Goal: Download file/media

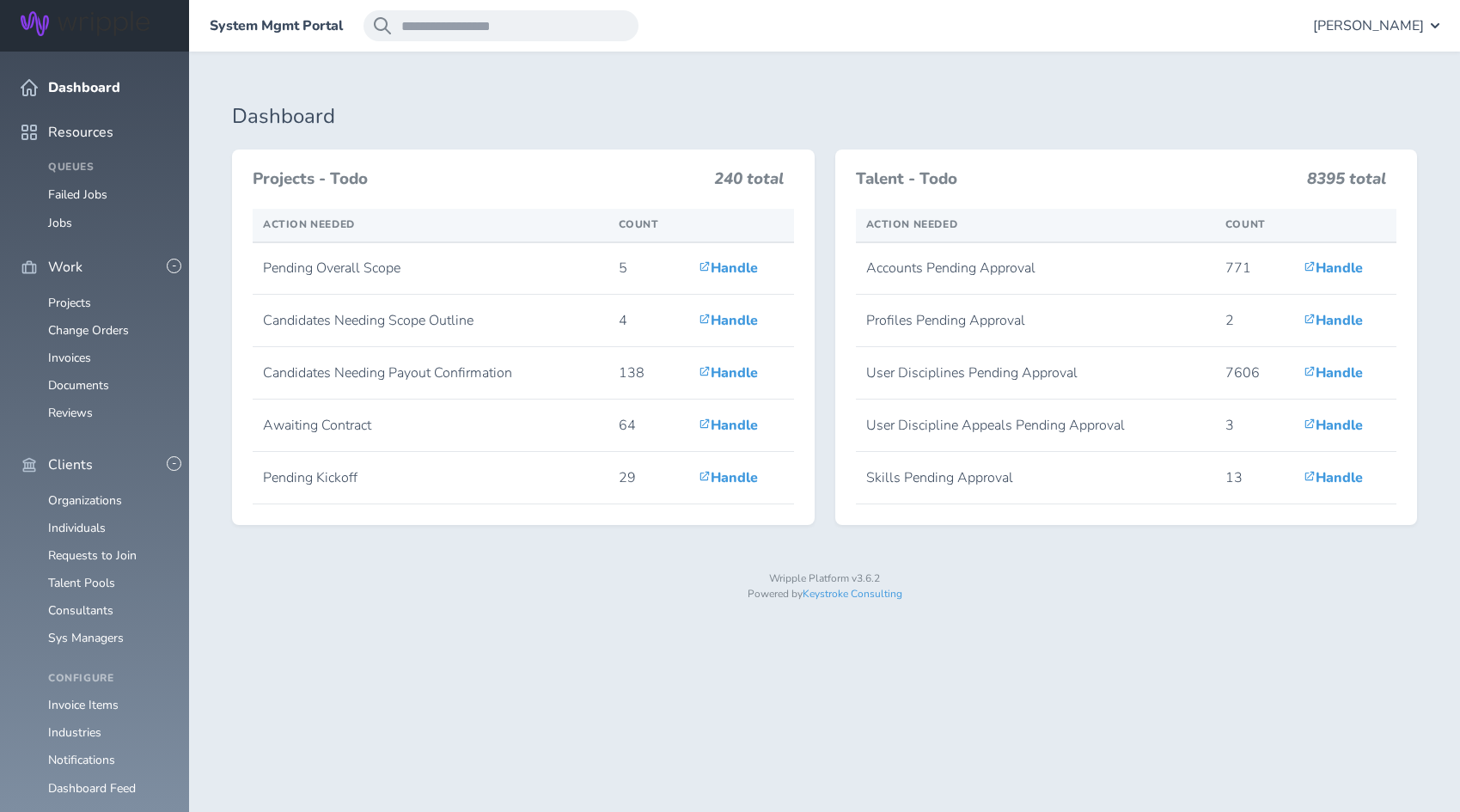
scroll to position [1574, 0]
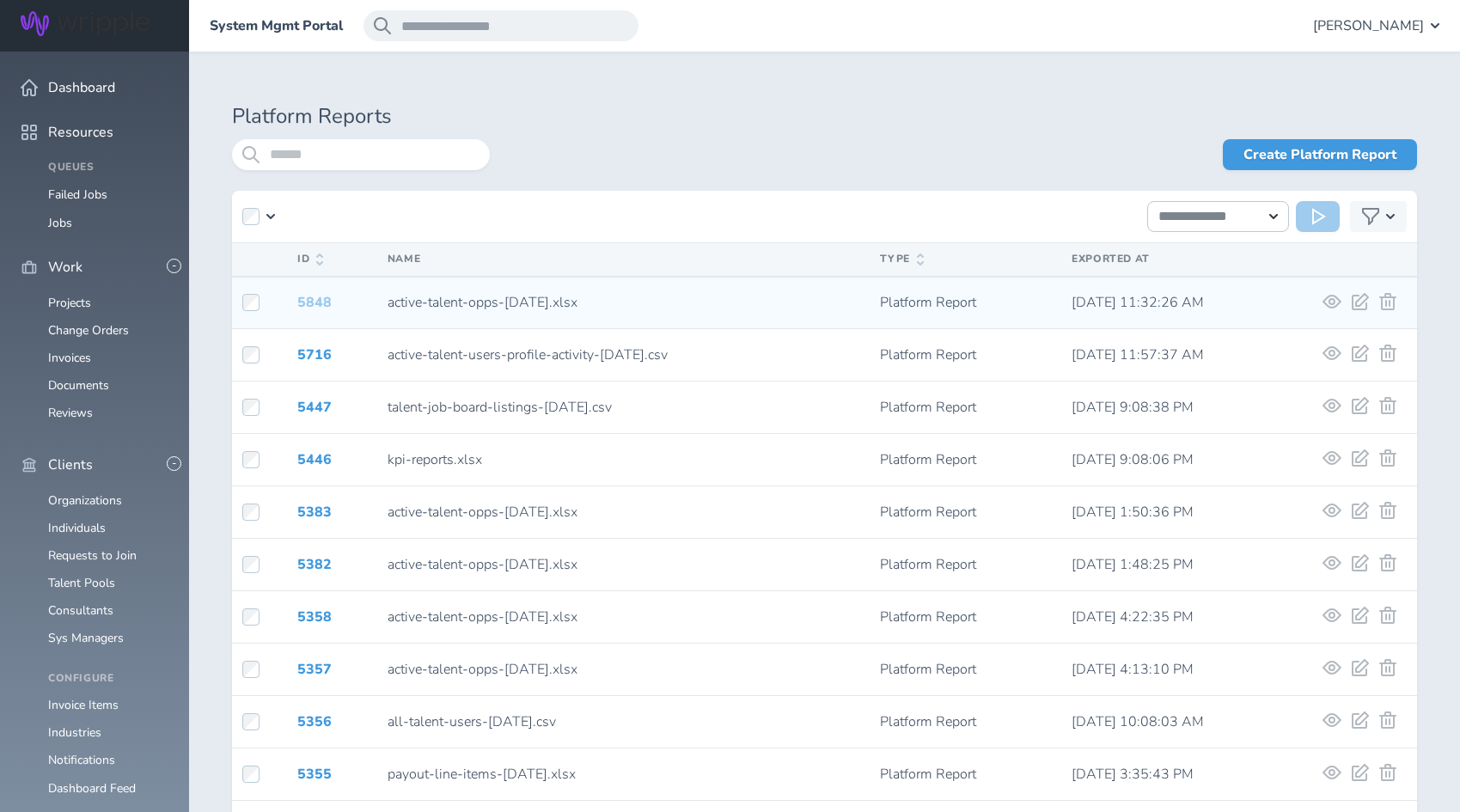
click at [307, 294] on link "5848" at bounding box center [314, 302] width 35 height 19
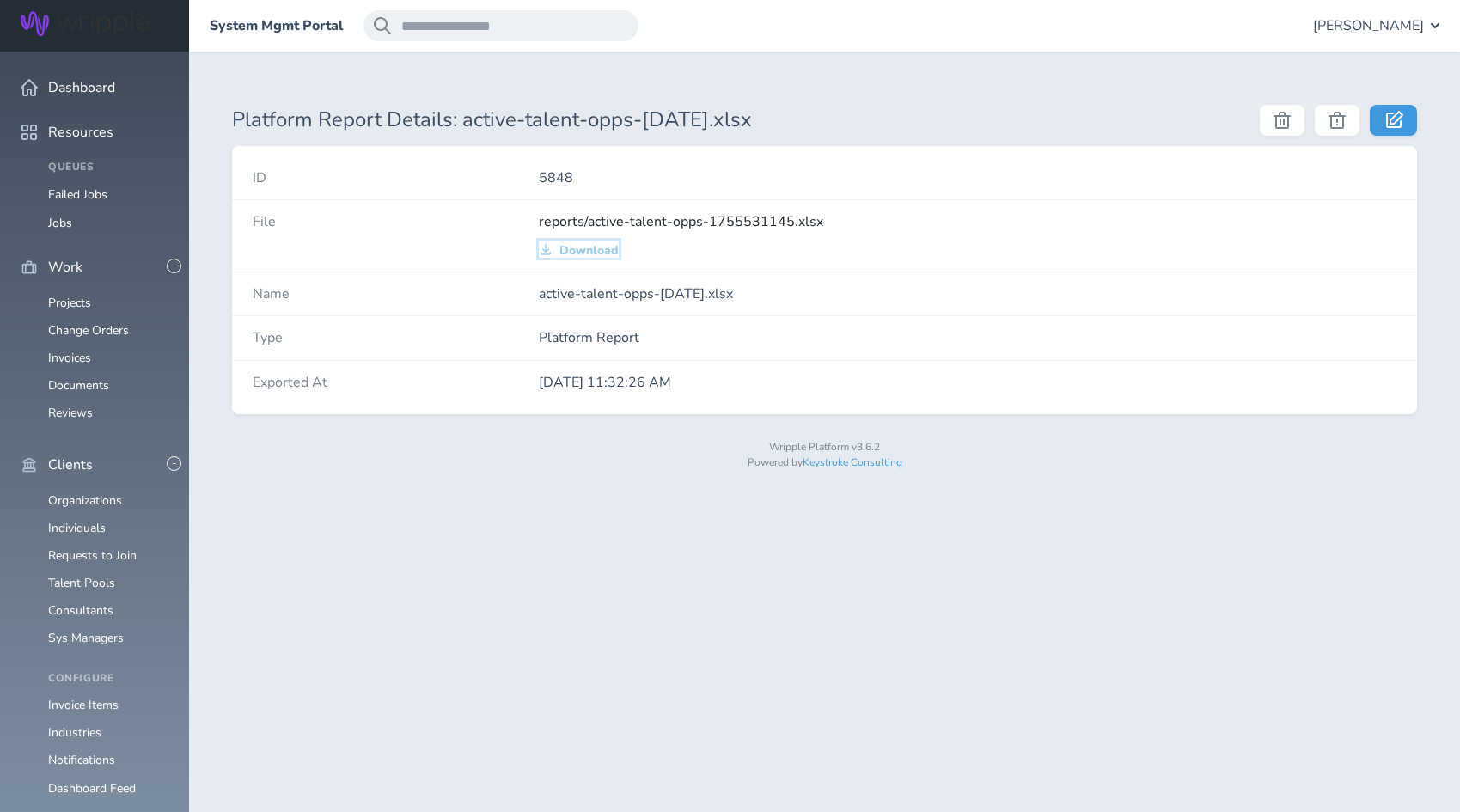
click at [591, 252] on span "Download" at bounding box center [589, 251] width 59 height 14
